Goal: Subscribe to service/newsletter

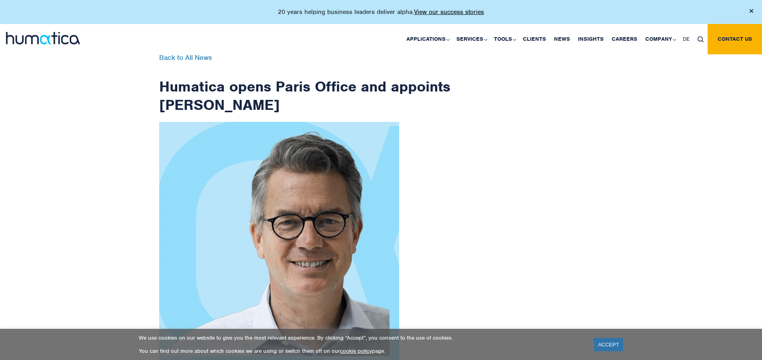
scroll to position [1276, 0]
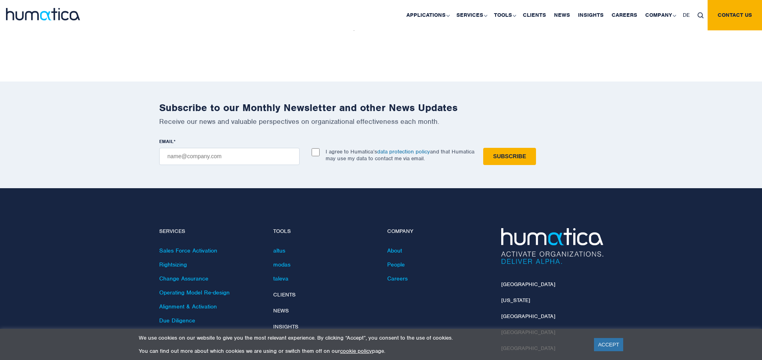
checkbox input "true"
type input "[EMAIL_ADDRESS][DOMAIN_NAME]"
click at [483, 148] on input "Subscribe" at bounding box center [509, 156] width 53 height 17
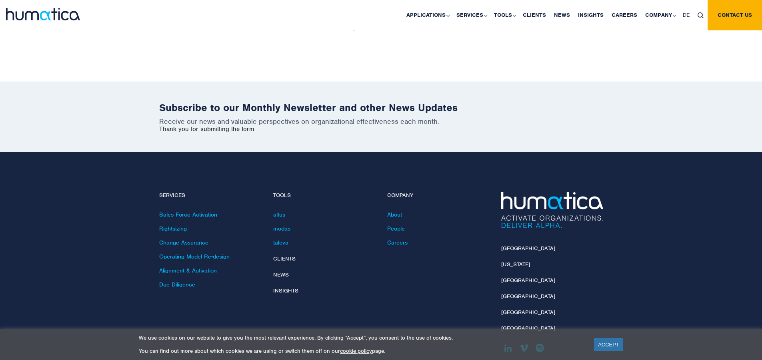
scroll to position [1240, 0]
